Goal: Find specific page/section

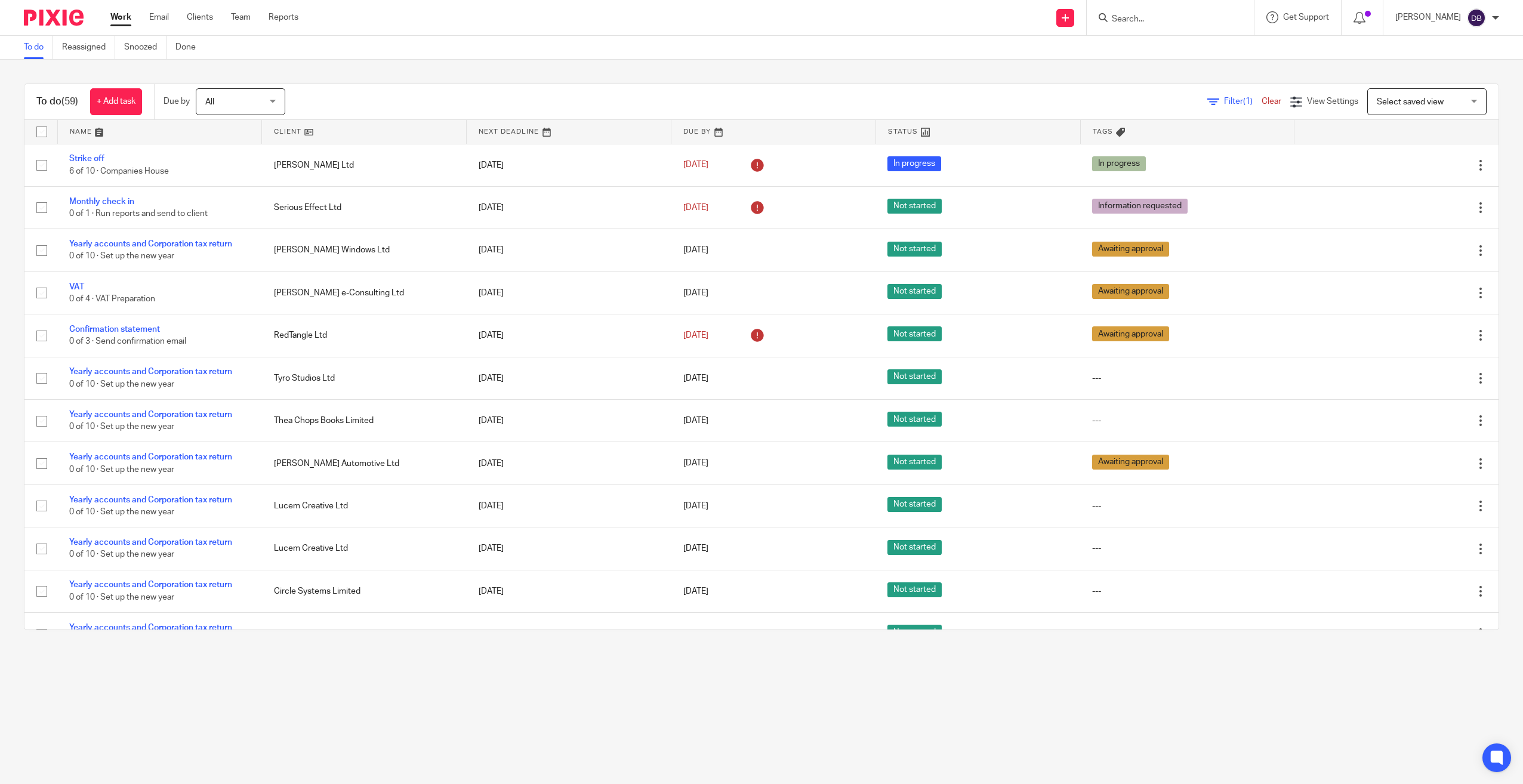
click at [1158, 22] on input "Search" at bounding box center [1164, 20] width 107 height 11
type input "godfre"
click at [1163, 47] on link at bounding box center [1209, 51] width 202 height 27
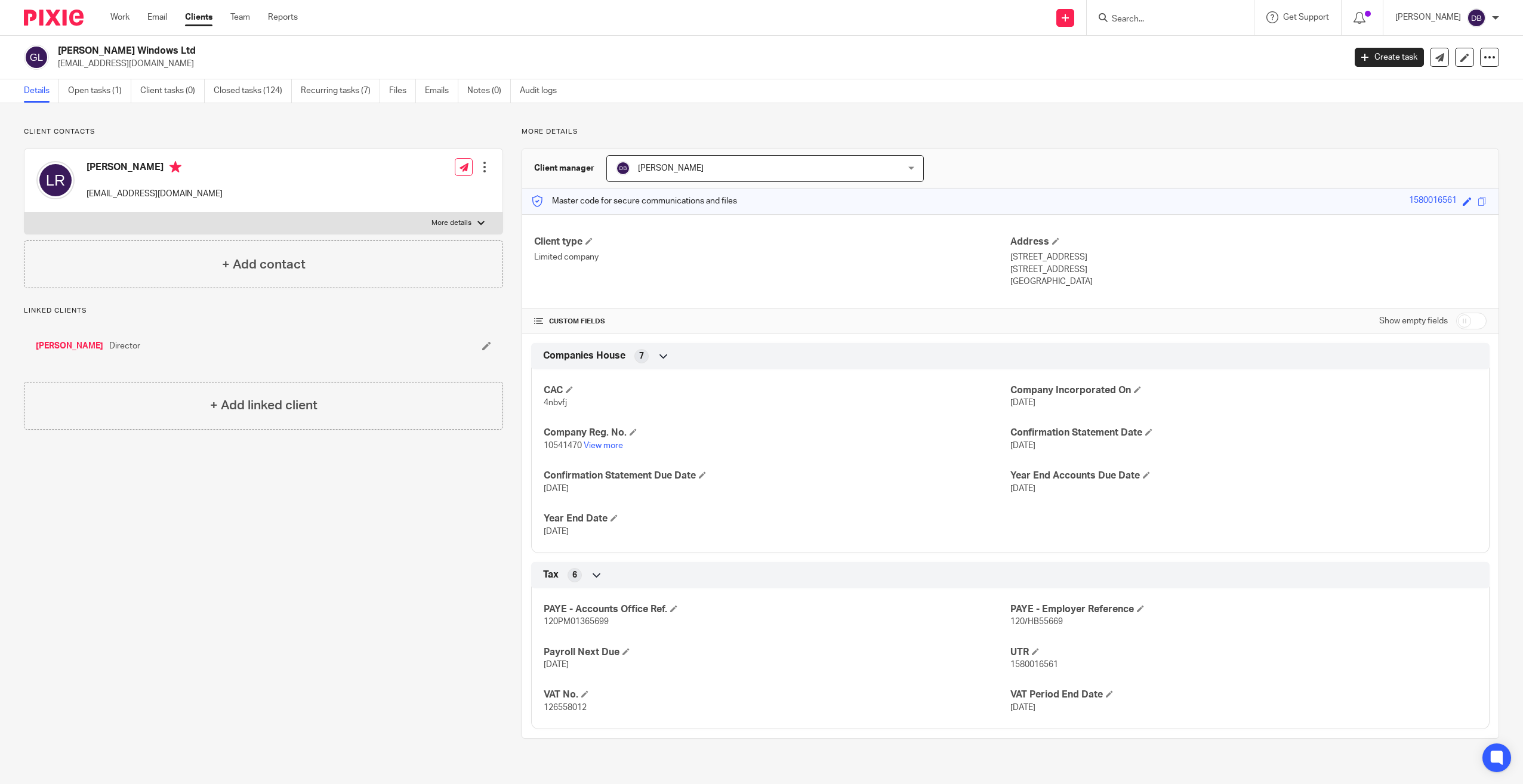
click at [552, 400] on span "4nbvfj" at bounding box center [555, 403] width 24 height 8
copy span "4nbvfj"
click at [77, 25] on img at bounding box center [54, 18] width 60 height 16
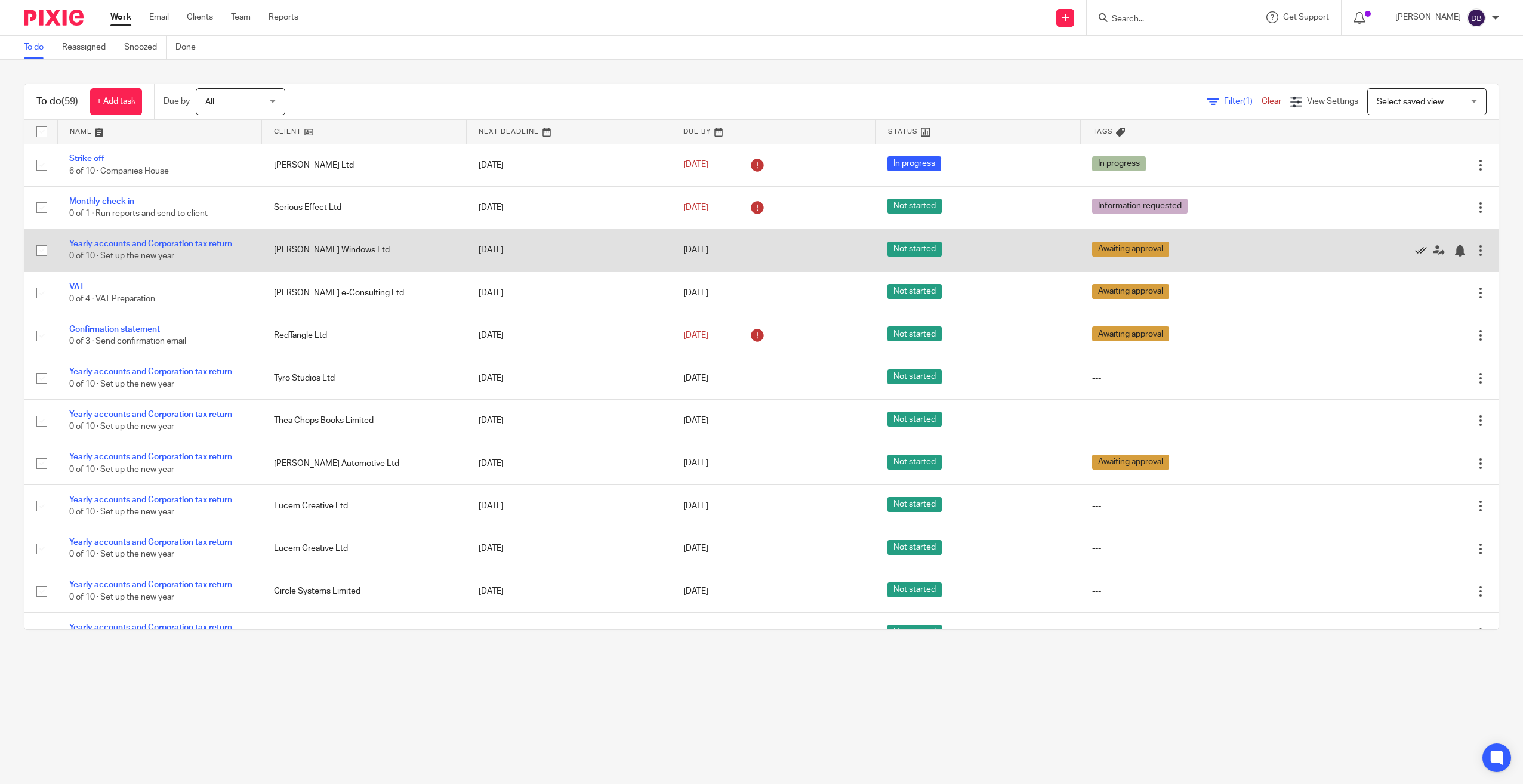
click at [1416, 249] on icon at bounding box center [1422, 250] width 12 height 12
